Goal: Find contact information: Find contact information

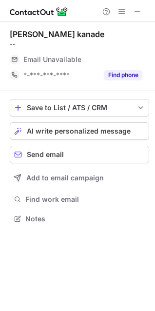
scroll to position [212, 155]
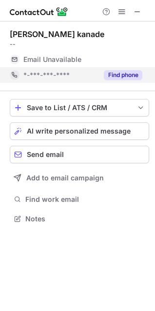
click at [127, 74] on button "Find phone" at bounding box center [123, 75] width 39 height 10
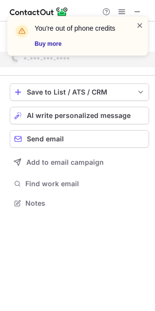
scroll to position [196, 155]
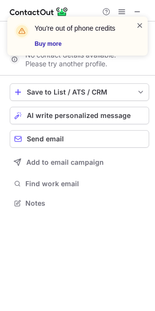
click at [142, 22] on span at bounding box center [140, 25] width 8 height 10
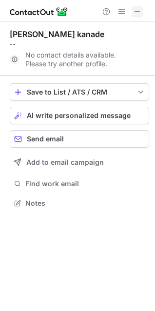
click at [139, 14] on span at bounding box center [138, 12] width 8 height 8
